Goal: Transaction & Acquisition: Obtain resource

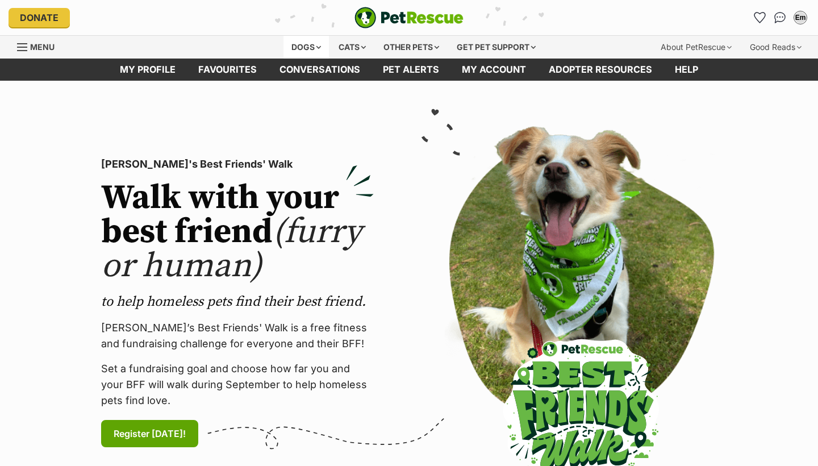
click at [308, 49] on div "Dogs" at bounding box center [305, 47] width 45 height 23
click at [300, 41] on div "Dogs" at bounding box center [305, 47] width 45 height 23
click at [305, 46] on div "Dogs" at bounding box center [305, 47] width 45 height 23
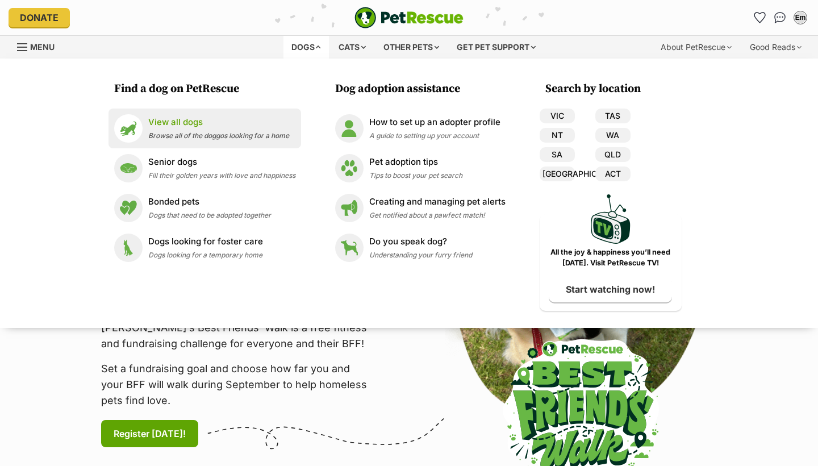
click at [216, 140] on link "View all dogs Browse all of the doggos looking for a home" at bounding box center [204, 128] width 181 height 28
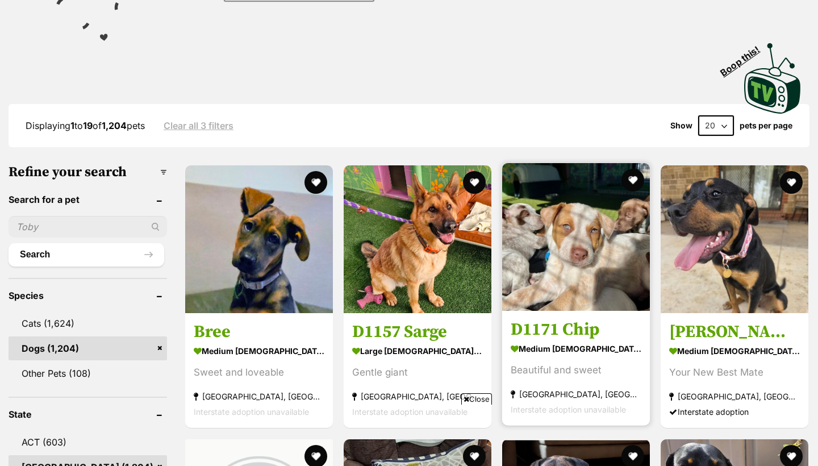
click at [603, 257] on img at bounding box center [576, 237] width 148 height 148
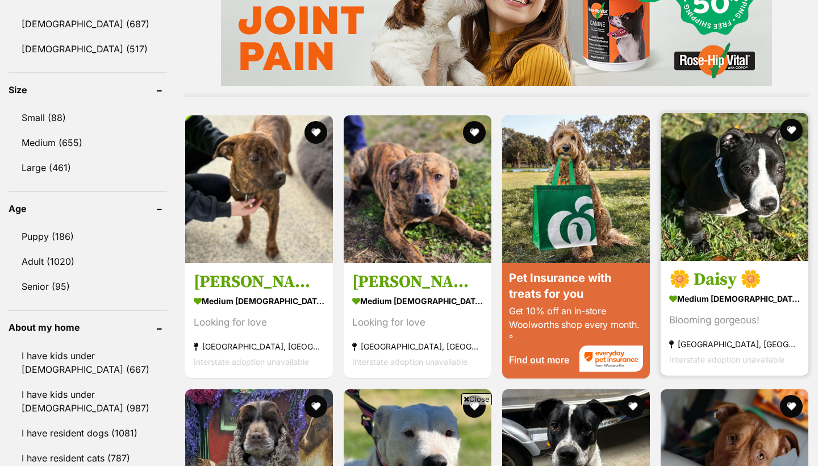
click at [718, 237] on img at bounding box center [735, 187] width 148 height 148
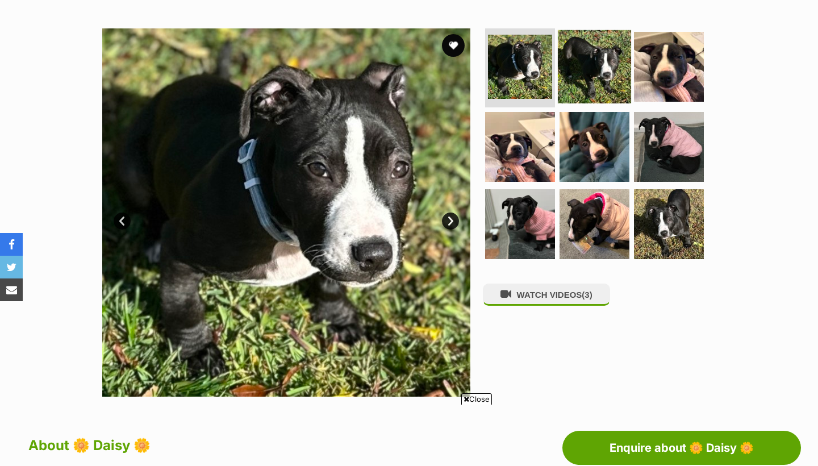
click at [586, 74] on img at bounding box center [594, 66] width 73 height 73
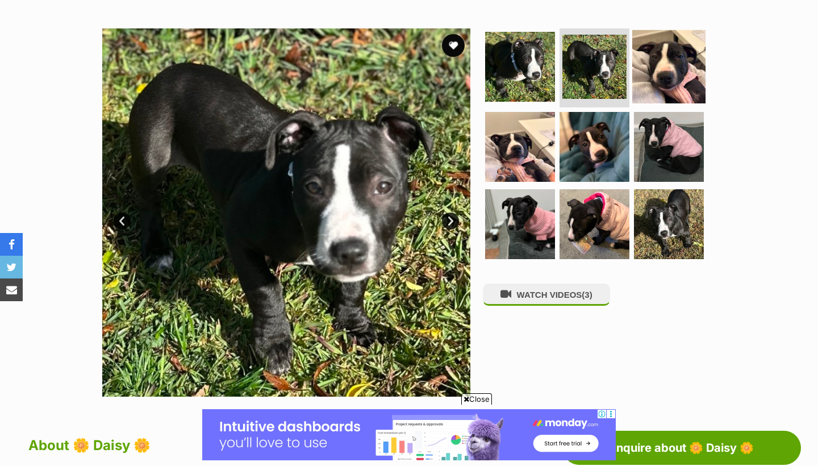
click at [661, 80] on img at bounding box center [668, 66] width 73 height 73
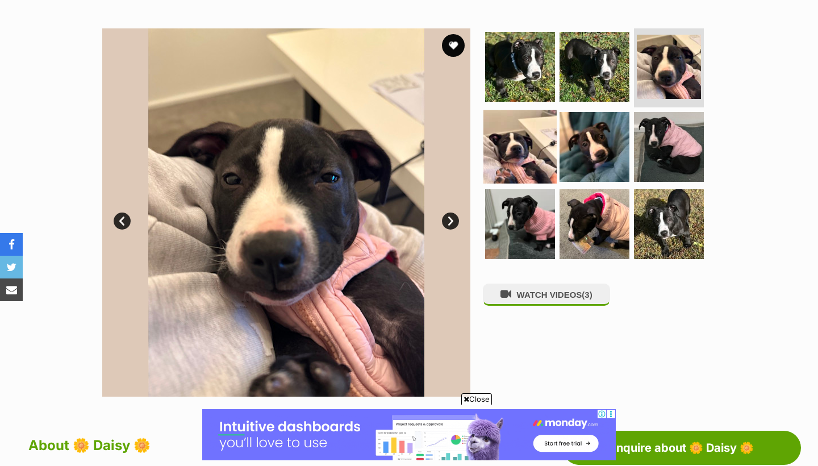
click at [523, 139] on img at bounding box center [519, 146] width 73 height 73
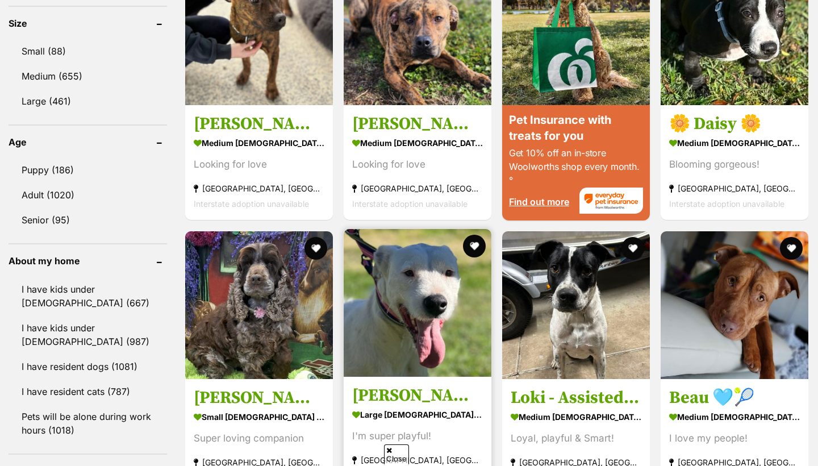
scroll to position [1069, 0]
click at [433, 374] on img at bounding box center [418, 303] width 148 height 148
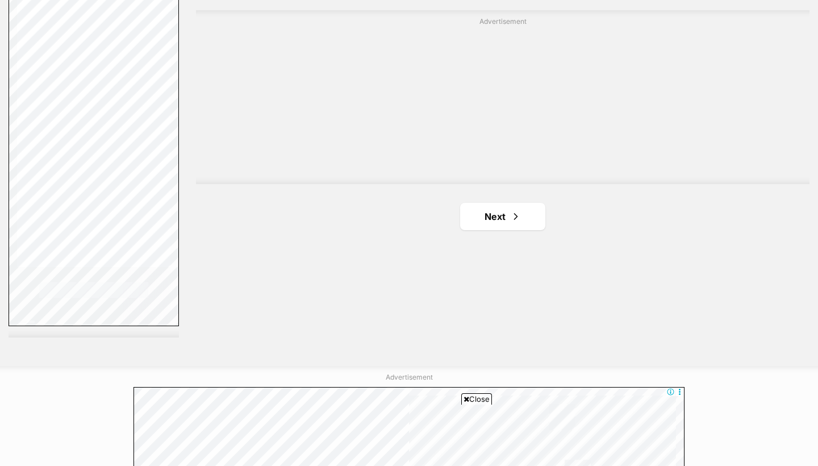
scroll to position [2180, 0]
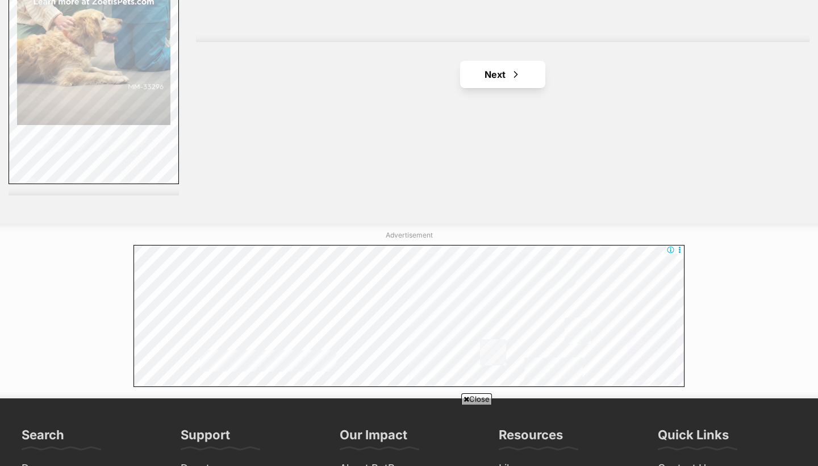
click at [522, 70] on link "Next" at bounding box center [502, 74] width 85 height 27
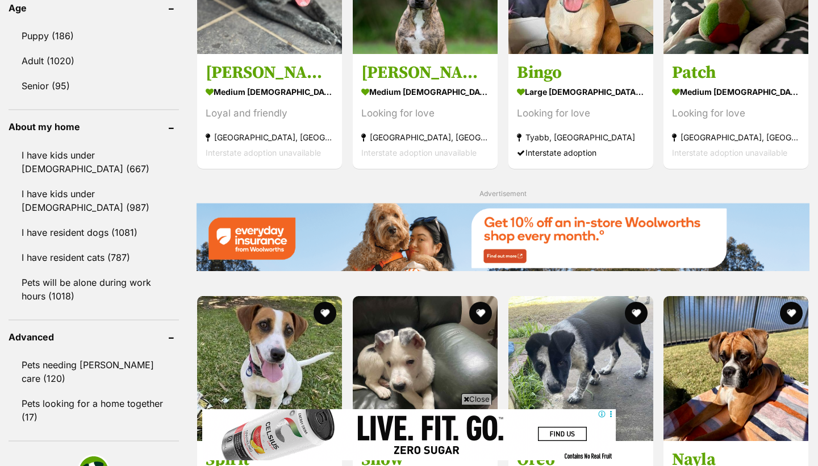
scroll to position [1285, 0]
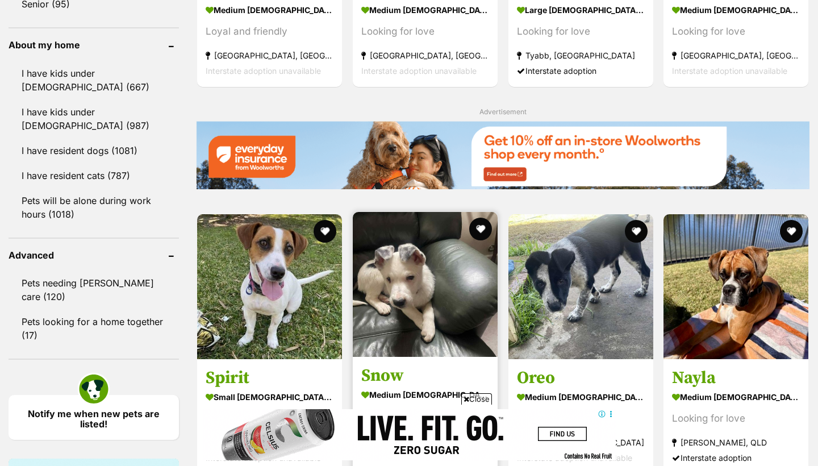
click at [444, 273] on img at bounding box center [425, 284] width 145 height 145
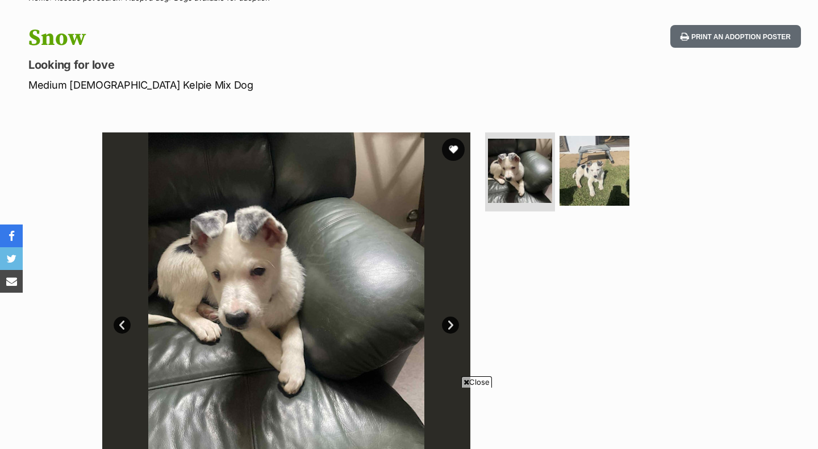
click at [451, 323] on link "Next" at bounding box center [450, 324] width 17 height 17
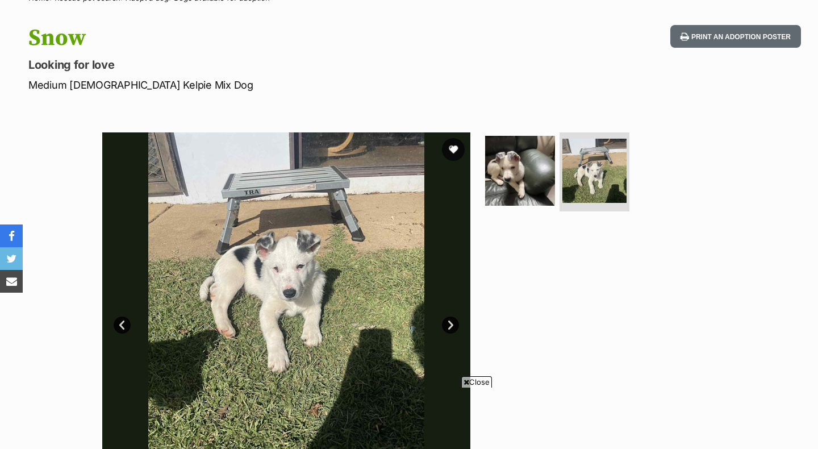
click at [451, 323] on link "Next" at bounding box center [450, 324] width 17 height 17
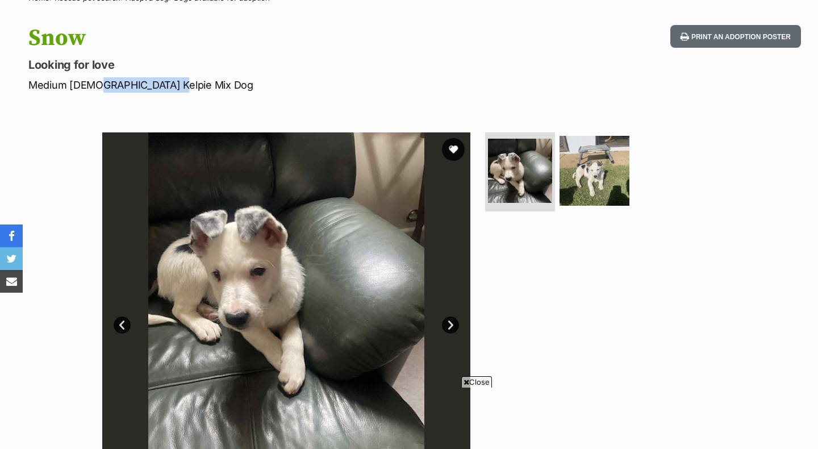
drag, startPoint x: 93, startPoint y: 85, endPoint x: 242, endPoint y: 87, distance: 148.9
click at [244, 87] on p "Medium [DEMOGRAPHIC_DATA] Kelpie Mix Dog" at bounding box center [263, 84] width 470 height 15
copy p "Kelpie Mix Dog"
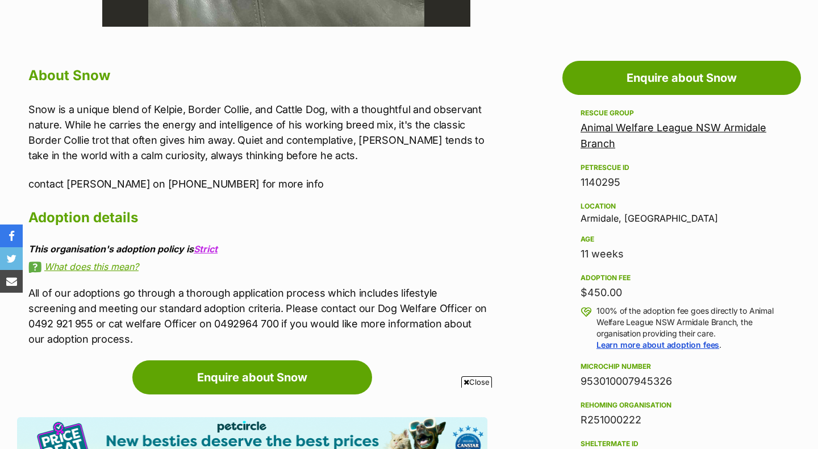
scroll to position [178, 0]
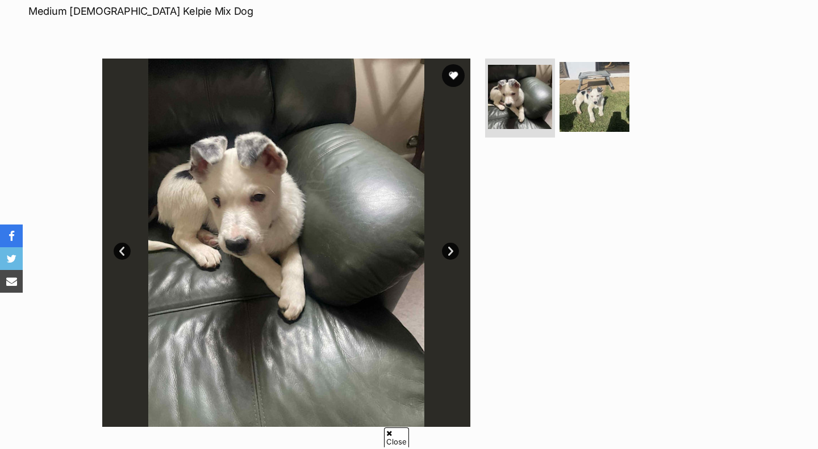
click at [451, 248] on link "Next" at bounding box center [450, 251] width 17 height 17
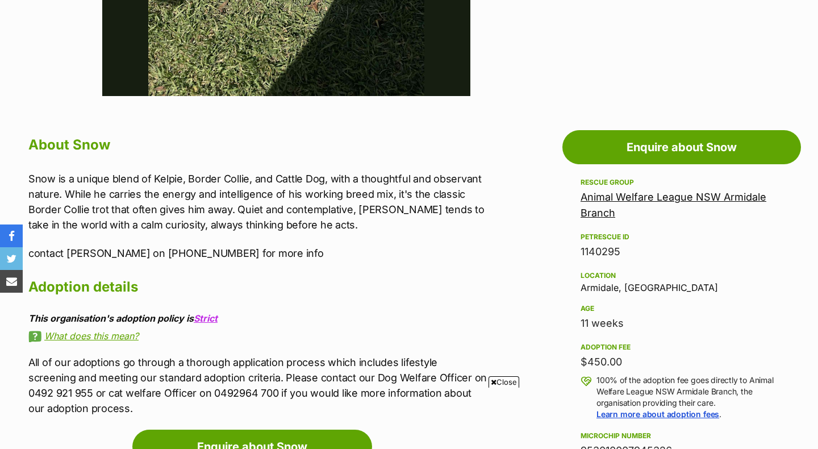
scroll to position [0, 0]
